Goal: Find specific page/section

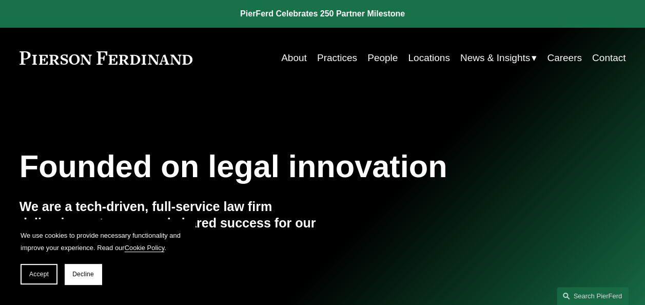
click at [561, 58] on link "Careers" at bounding box center [564, 57] width 35 height 19
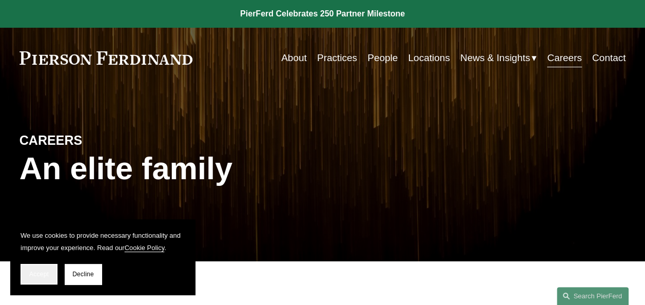
click at [41, 268] on button "Accept" at bounding box center [39, 274] width 37 height 21
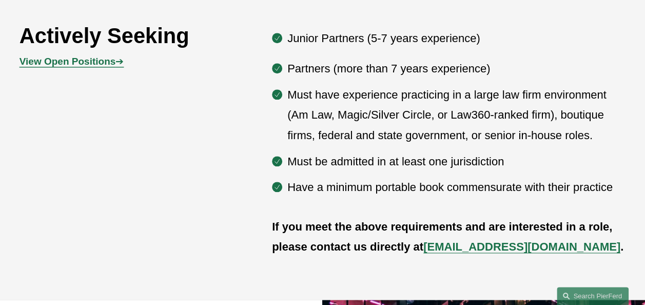
scroll to position [508, 0]
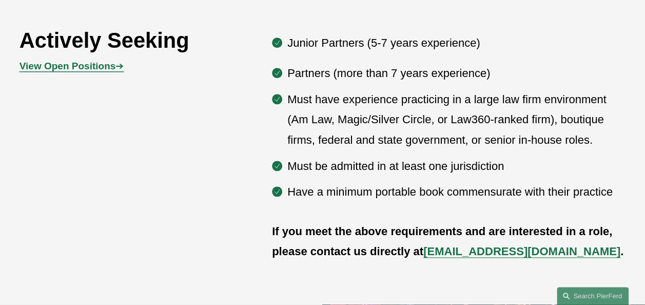
click at [106, 71] on strong "View Open Positions" at bounding box center [67, 66] width 96 height 11
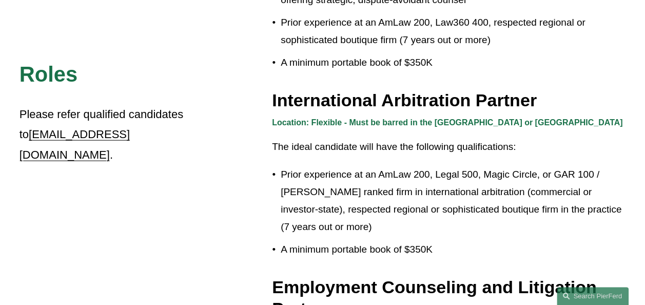
scroll to position [106, 0]
